Goal: Navigation & Orientation: Find specific page/section

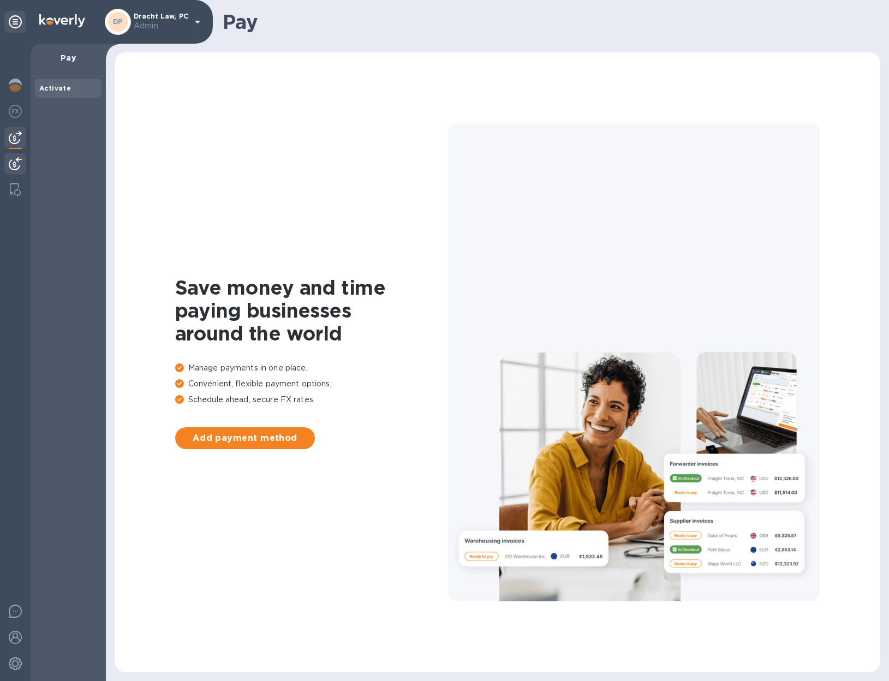
click at [12, 155] on div at bounding box center [15, 165] width 22 height 24
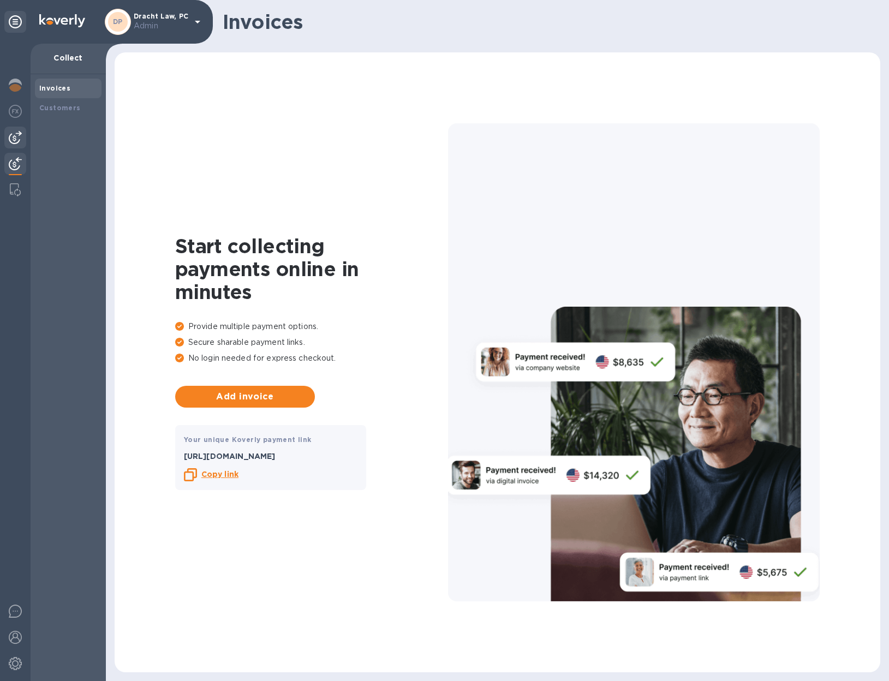
click at [13, 136] on img at bounding box center [15, 137] width 13 height 13
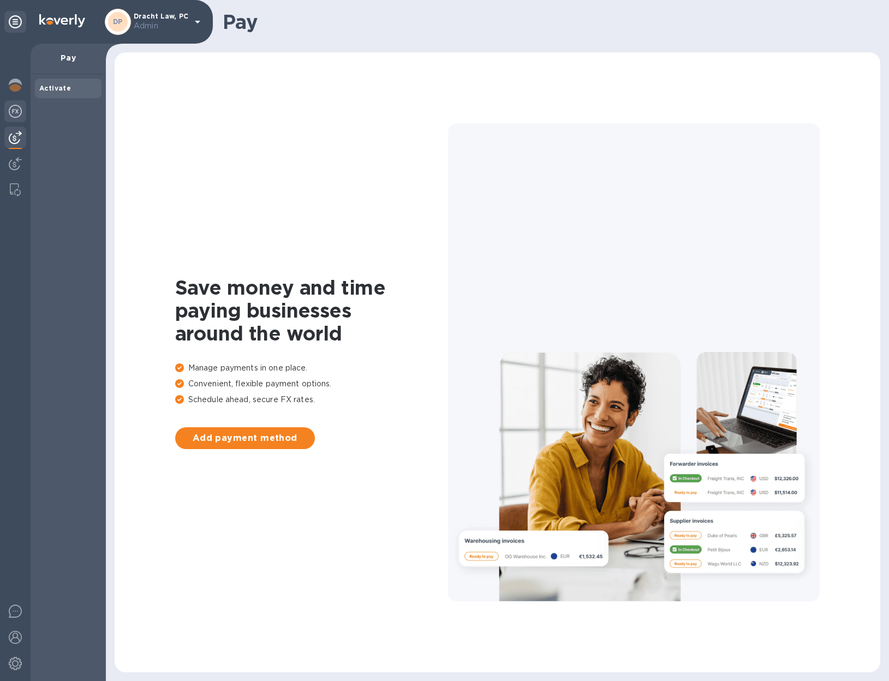
click at [21, 111] on img at bounding box center [15, 111] width 13 height 13
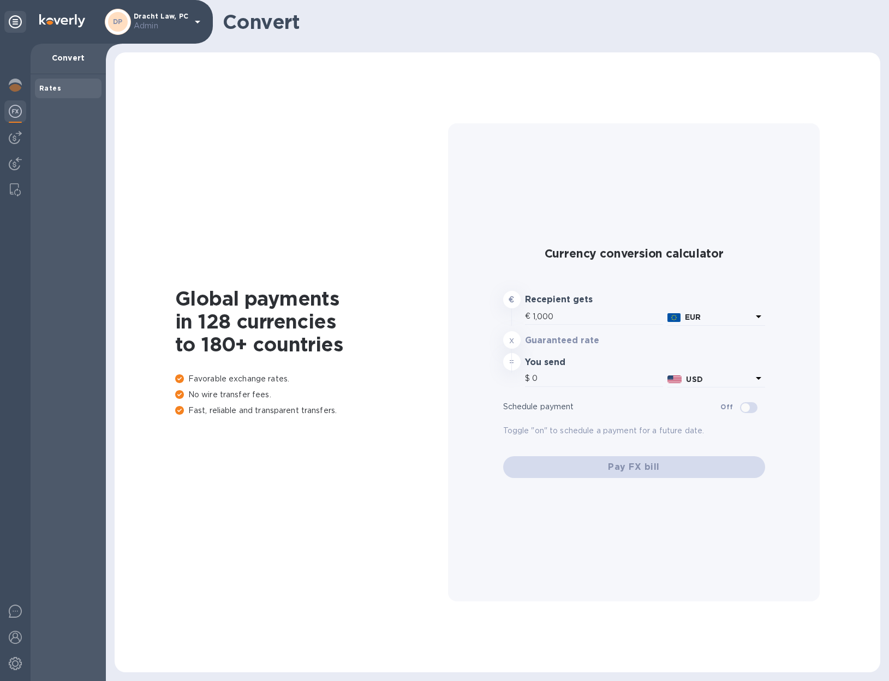
type input "1,179.08"
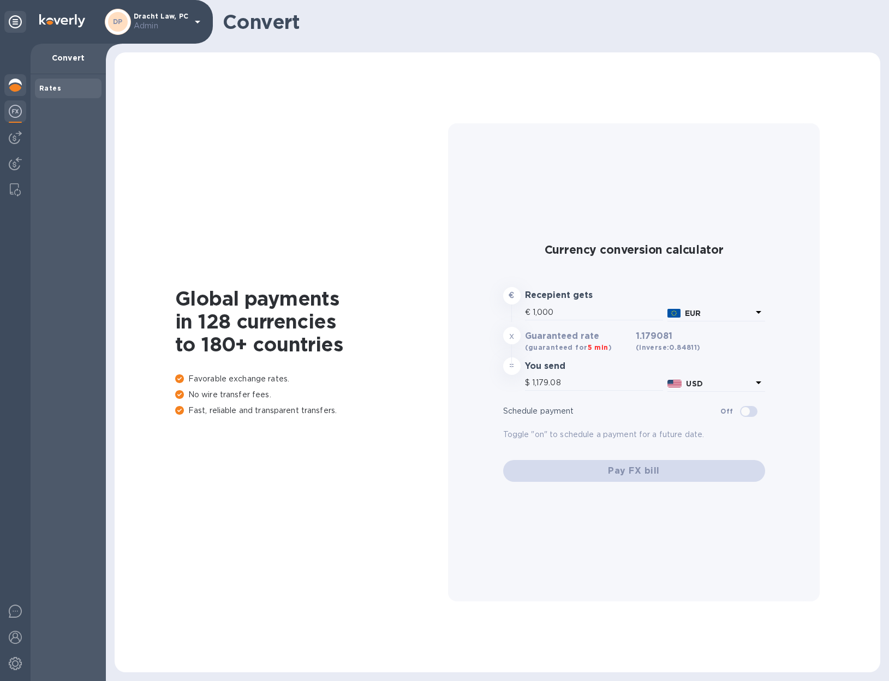
click at [16, 88] on img at bounding box center [15, 85] width 13 height 13
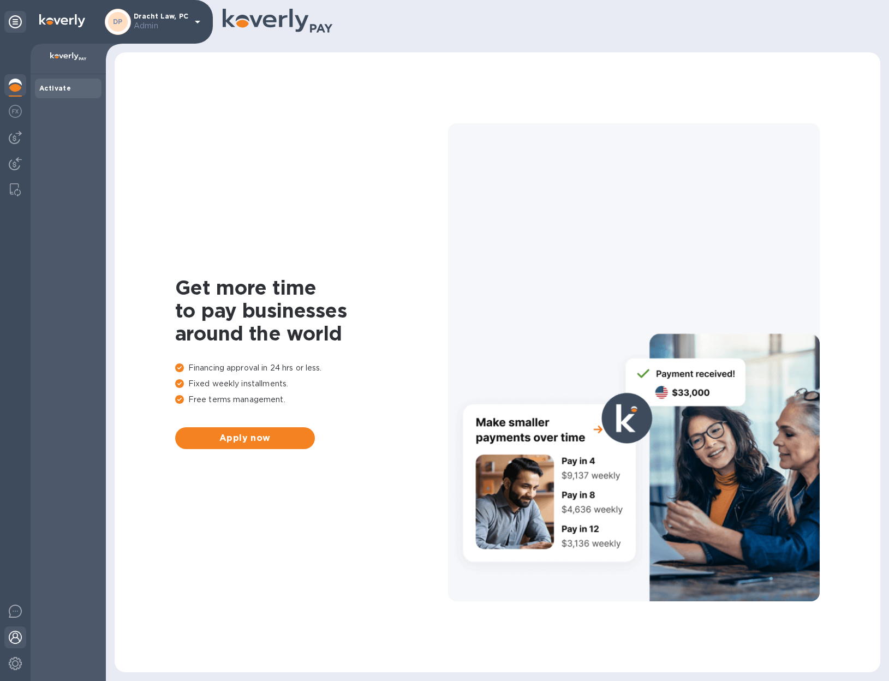
click at [15, 641] on img at bounding box center [15, 637] width 13 height 13
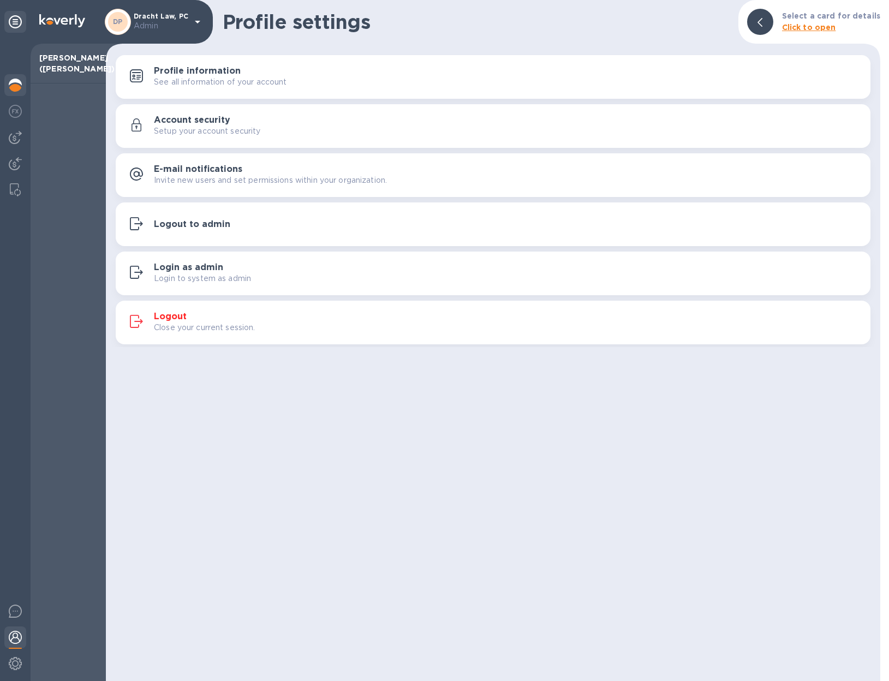
click at [14, 94] on div at bounding box center [15, 86] width 22 height 24
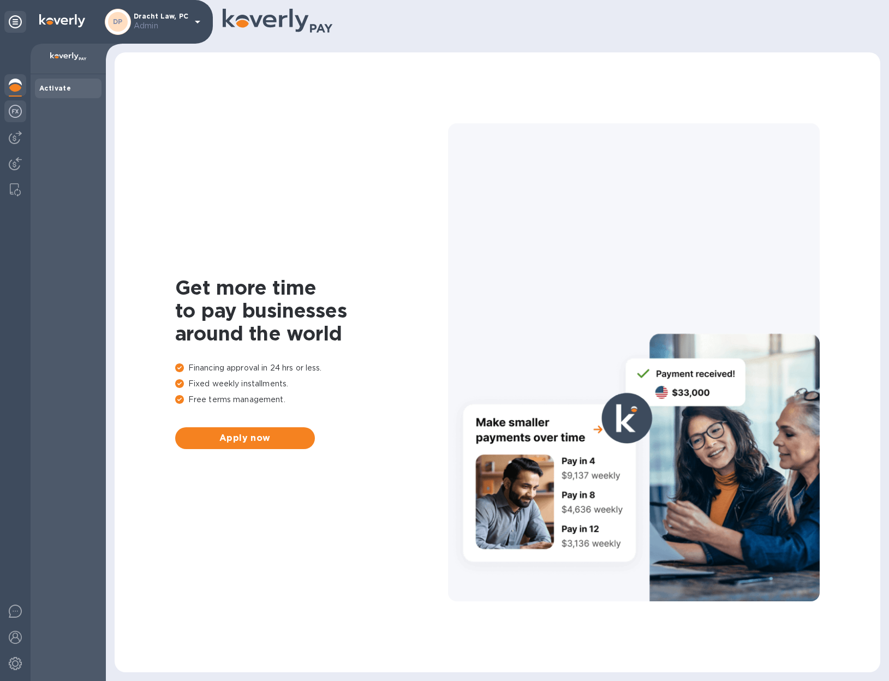
click at [17, 106] on img at bounding box center [15, 111] width 13 height 13
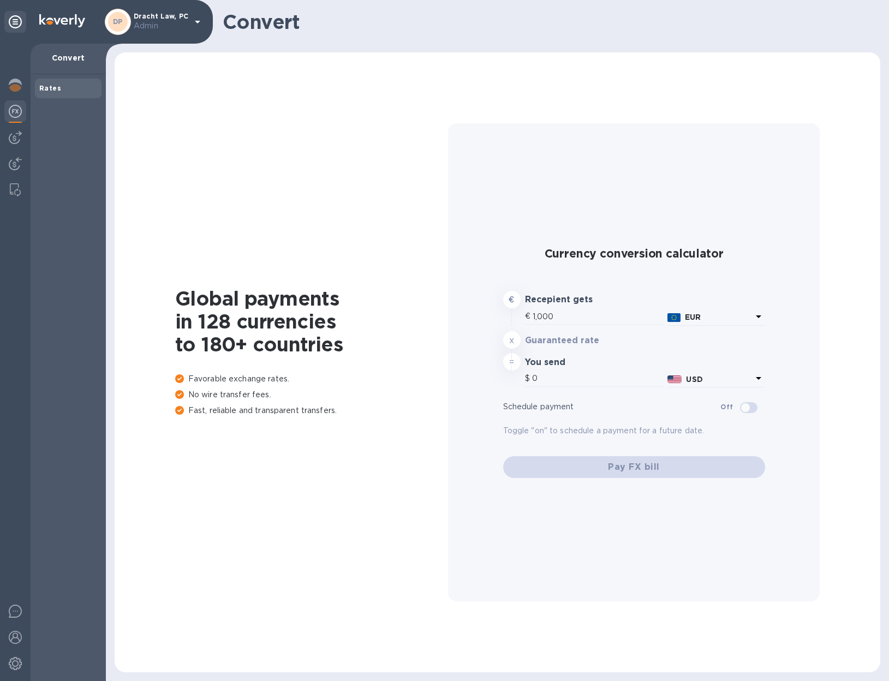
type input "1,179.08"
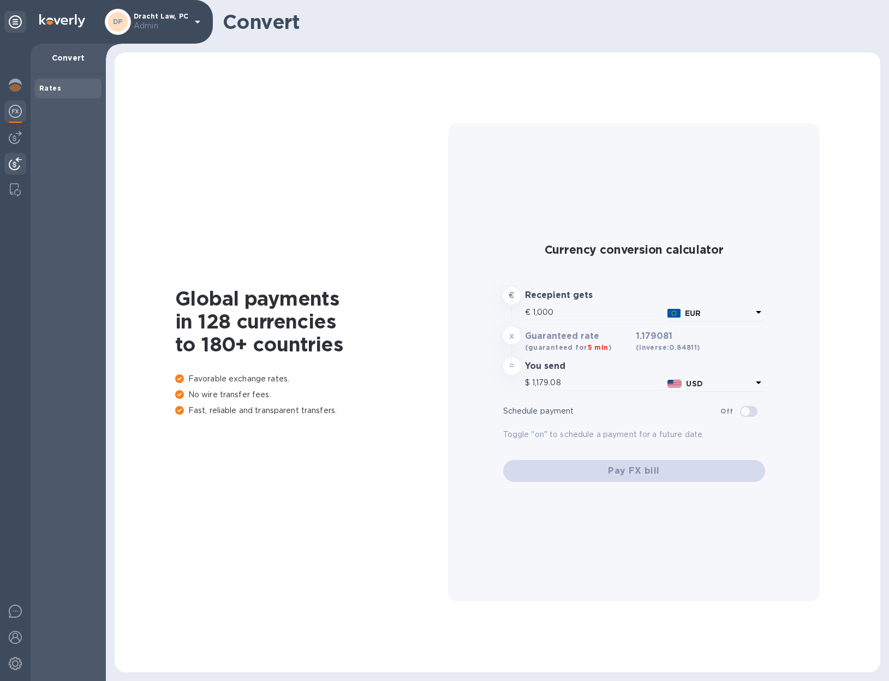
click at [19, 154] on div at bounding box center [15, 165] width 22 height 24
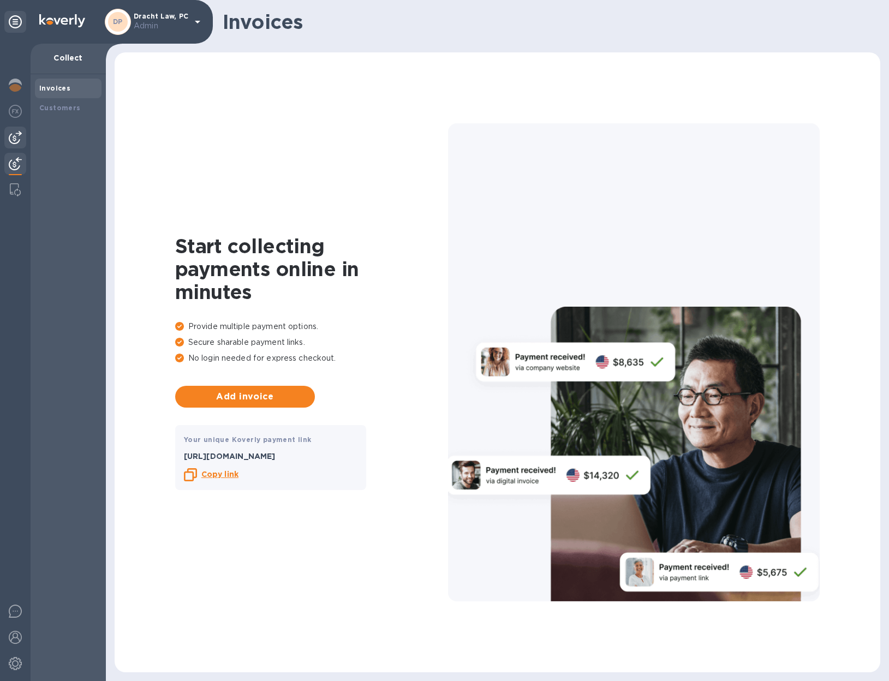
click at [17, 142] on img at bounding box center [15, 137] width 13 height 13
